Goal: Contribute content: Add original content to the website for others to see

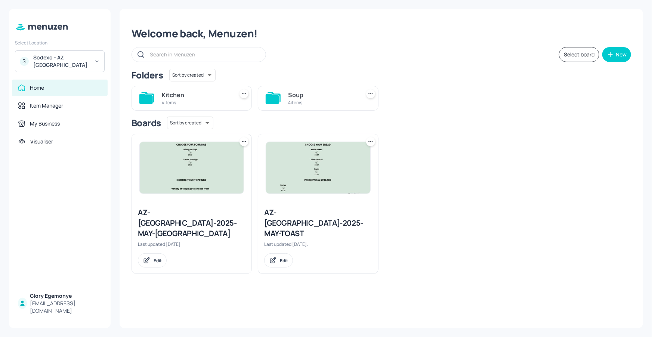
click at [148, 98] on icon at bounding box center [145, 99] width 13 height 10
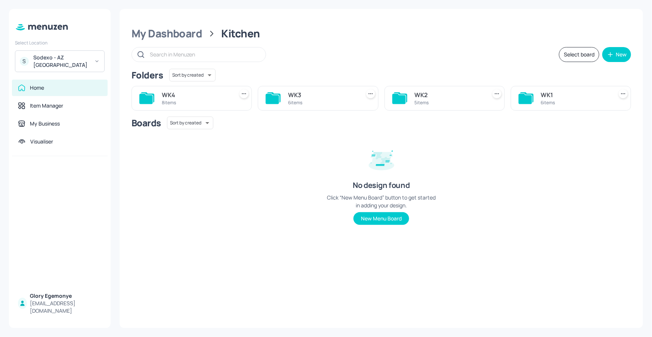
click at [393, 97] on icon at bounding box center [399, 99] width 13 height 10
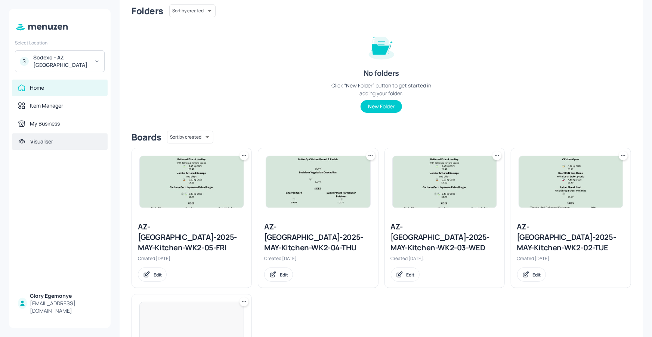
scroll to position [158, 0]
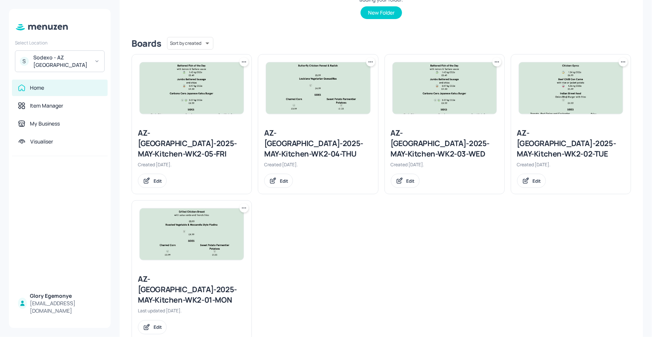
click at [168, 275] on div "AZ-Eastbrook-2025-MAY-Kitchen-WK2-01-MON" at bounding box center [192, 289] width 108 height 31
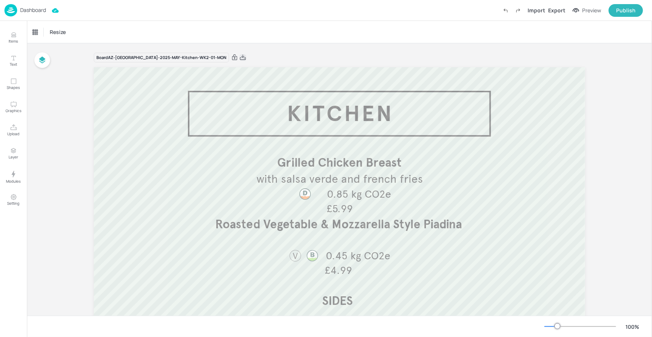
click at [240, 58] on icon at bounding box center [243, 57] width 7 height 7
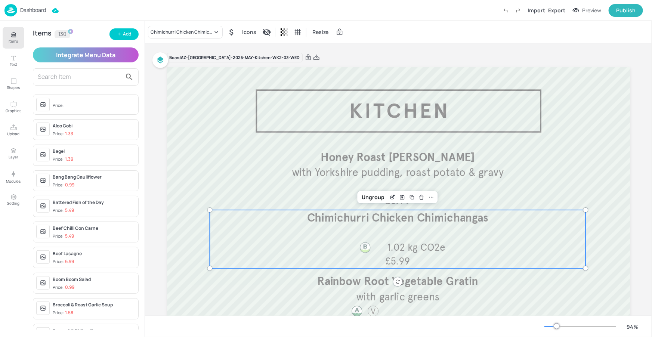
click at [310, 217] on span "Chimichurri Chicken Chimichangas" at bounding box center [398, 218] width 182 height 14
click at [123, 34] on div "Add" at bounding box center [127, 34] width 8 height 7
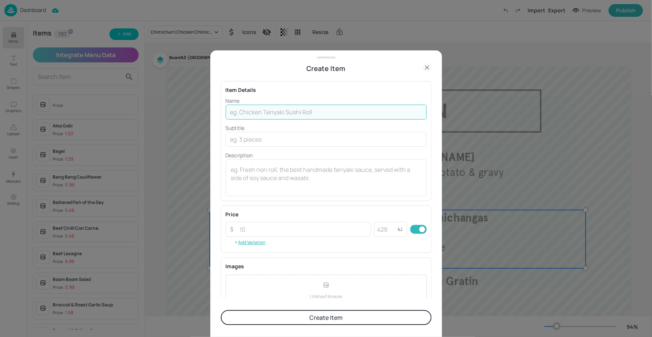
click at [250, 113] on input "text" at bounding box center [326, 112] width 201 height 15
type input "Chicken & Mushroom Pie"
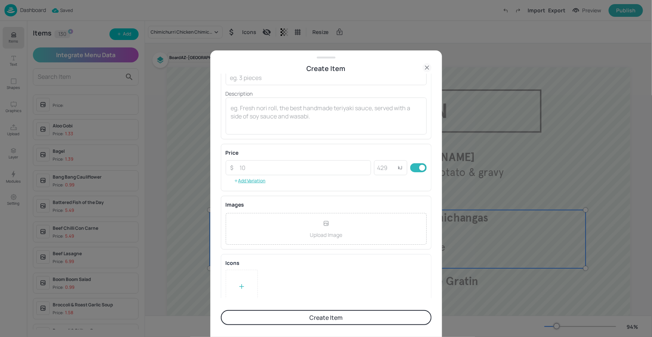
scroll to position [62, 0]
click at [304, 167] on input "number" at bounding box center [304, 167] width 136 height 15
type input "5.99"
click at [363, 147] on div "Price ​ 5.99 ​ kJ ​ Add Variation" at bounding box center [326, 166] width 211 height 47
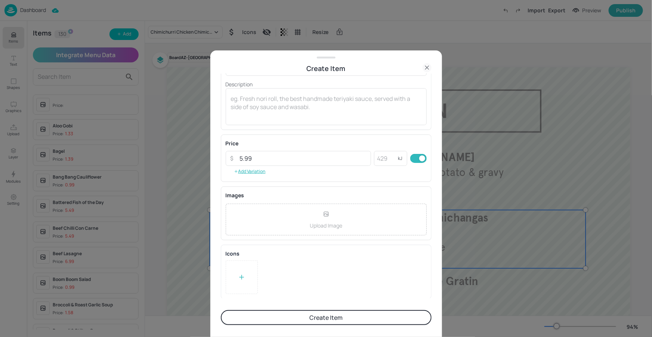
click at [291, 317] on button "Create Item" at bounding box center [326, 317] width 211 height 15
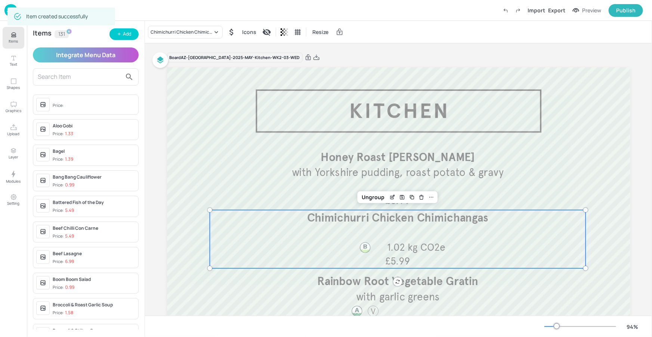
scroll to position [71, 0]
click at [196, 30] on div "Chimichurri Chicken Chimichangas" at bounding box center [182, 32] width 62 height 7
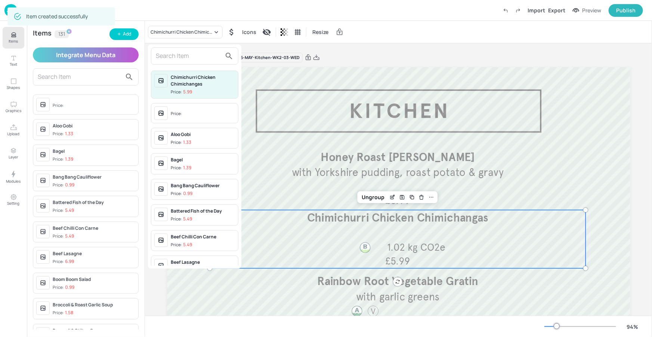
drag, startPoint x: 206, startPoint y: 66, endPoint x: 203, endPoint y: 54, distance: 12.3
click at [206, 66] on div "Chimichurri Chicken Chimichangas Price: 5.99 Price: Aloo Gobi Price: 1.33 Bagel…" at bounding box center [194, 156] width 93 height 224
click at [203, 54] on input "text" at bounding box center [189, 56] width 66 height 12
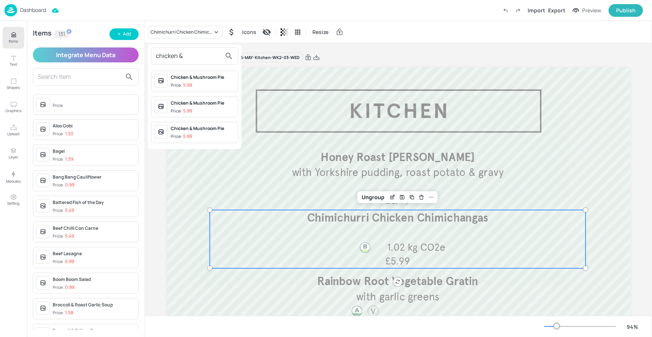
type input "chicken &"
click at [200, 79] on div "Chicken & Mushroom Pie" at bounding box center [203, 77] width 64 height 7
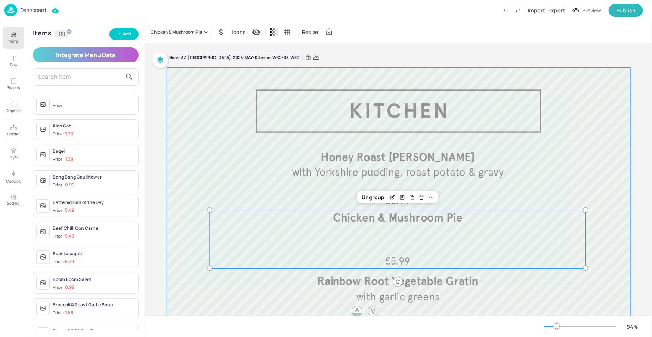
click at [574, 81] on div at bounding box center [399, 257] width 464 height 381
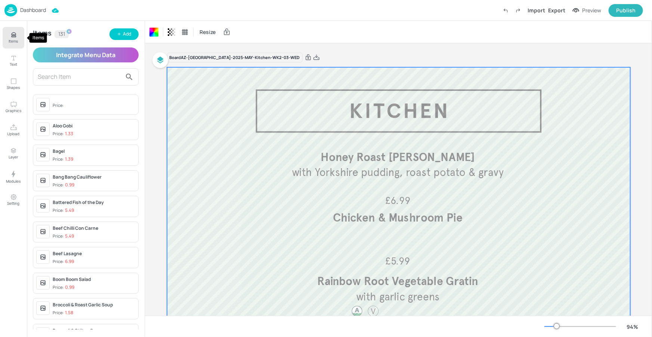
click at [12, 34] on icon "Items" at bounding box center [13, 34] width 4 height 2
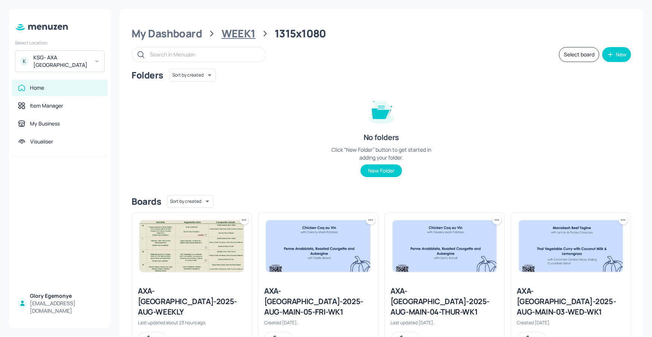
click at [247, 37] on div "WEEK1" at bounding box center [239, 33] width 34 height 13
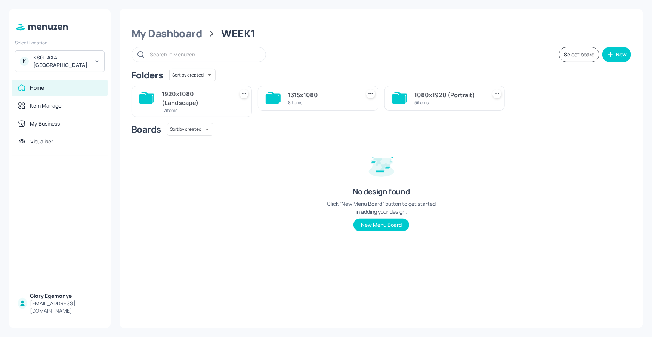
click at [144, 97] on icon at bounding box center [145, 99] width 13 height 10
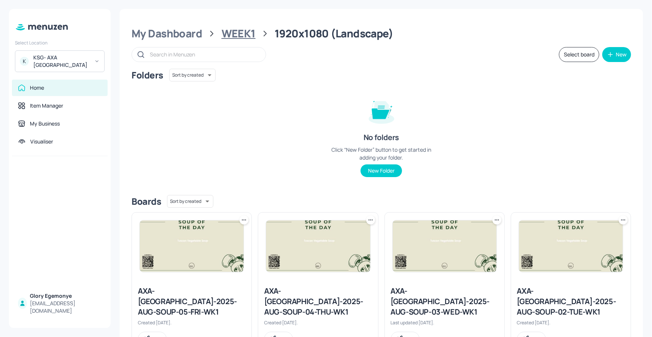
click at [243, 34] on div "WEEK1" at bounding box center [239, 33] width 34 height 13
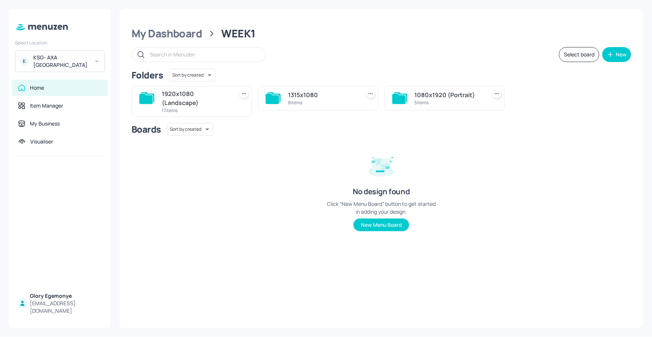
click at [271, 95] on icon at bounding box center [272, 99] width 13 height 10
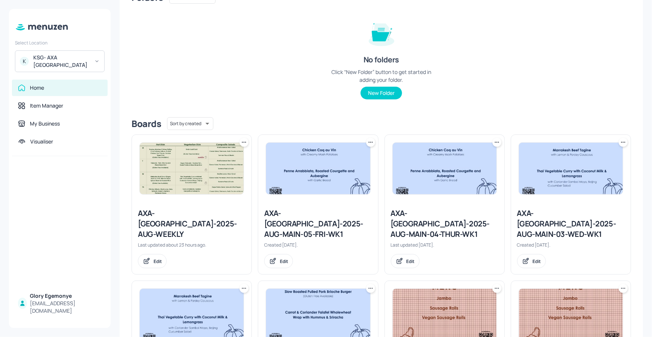
scroll to position [169, 0]
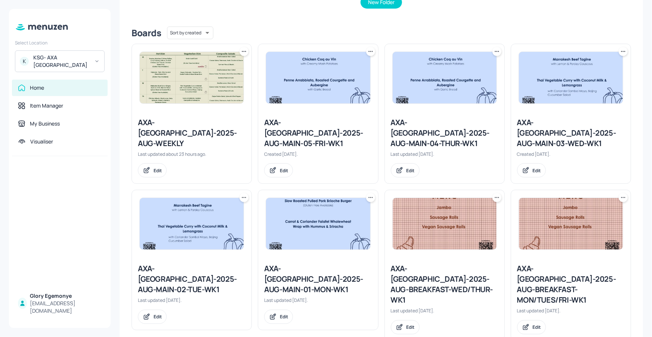
click at [300, 264] on div "AXA-DUBLIN-2025-AUG-MAIN-01-MON-WK1" at bounding box center [318, 279] width 108 height 31
